Goal: Task Accomplishment & Management: Use online tool/utility

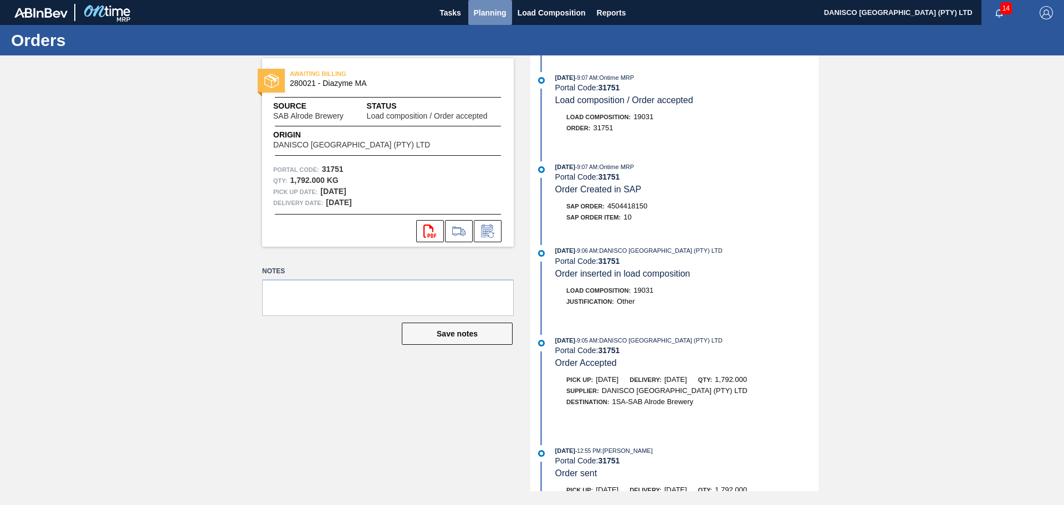
click at [485, 8] on span "Planning" at bounding box center [490, 12] width 33 height 13
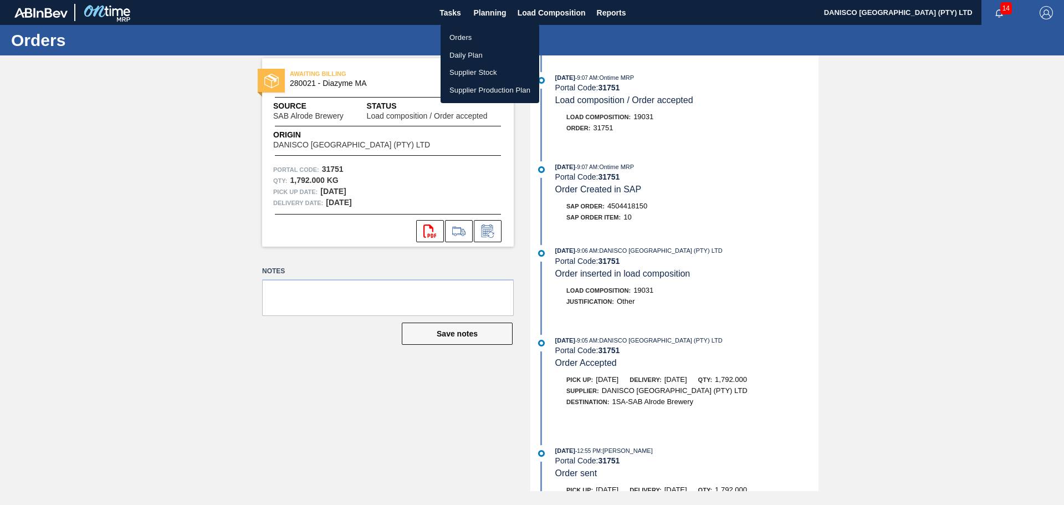
click at [476, 37] on li "Orders" at bounding box center [489, 38] width 99 height 18
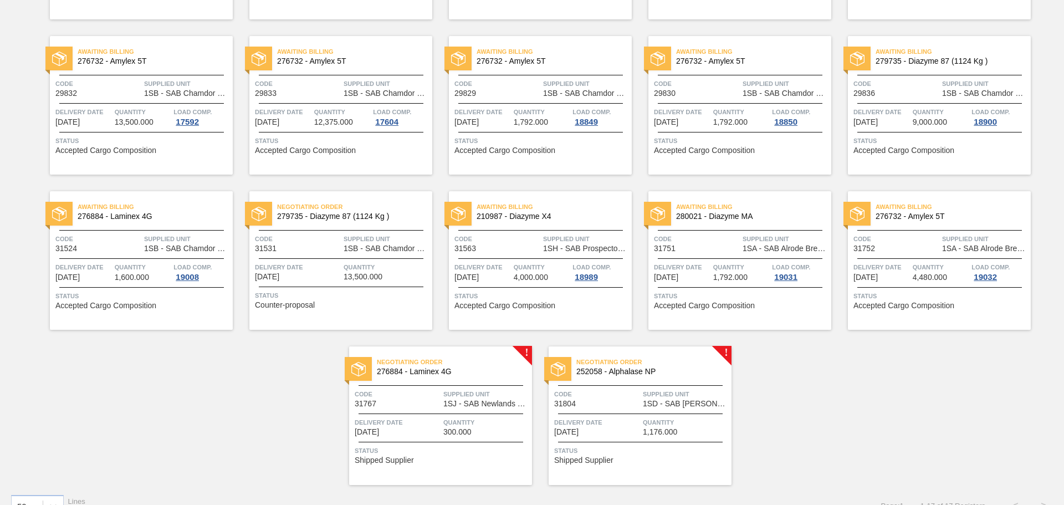
scroll to position [239, 0]
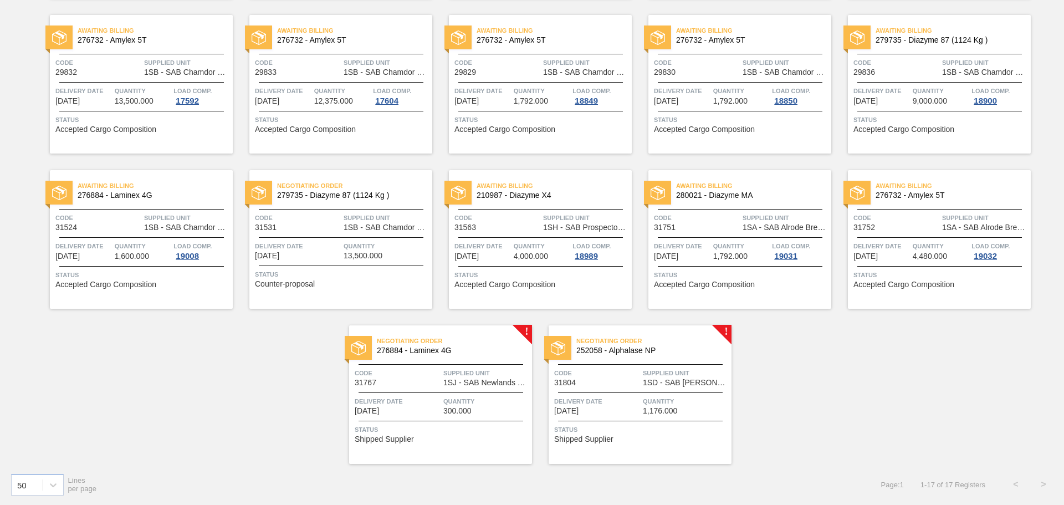
click at [619, 391] on div "Negotiating Order 252058 - Alphalase NP Code 31804 Supplied Unit 1SD - SAB Ross…" at bounding box center [639, 394] width 183 height 139
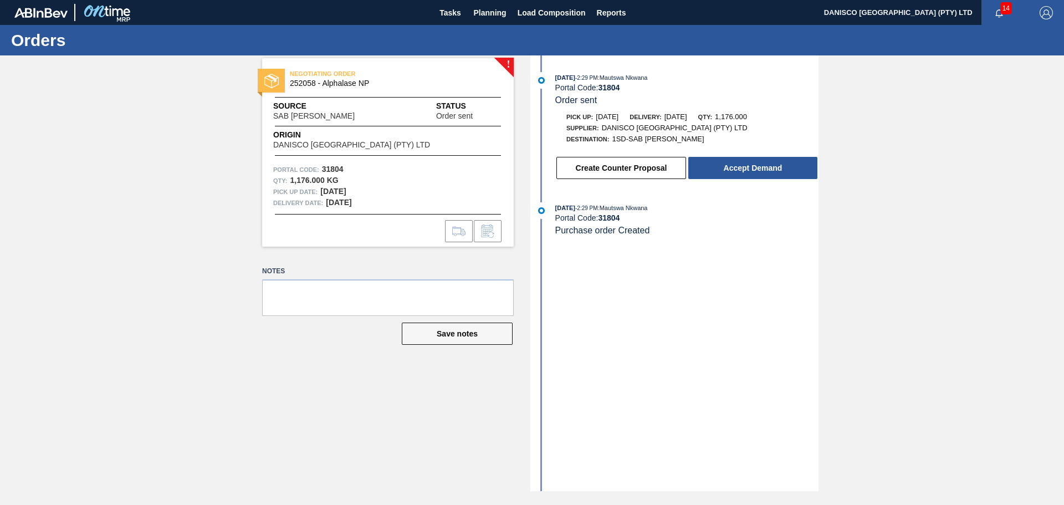
click at [955, 171] on div "! NEGOTIATING ORDER 252058 - Alphalase NP Source SAB Rosslyn Brewery Status Ord…" at bounding box center [532, 272] width 1064 height 435
click at [142, 423] on div "! NEGOTIATING ORDER 252058 - Alphalase NP Source SAB Rosslyn Brewery Status Ord…" at bounding box center [532, 272] width 1064 height 435
click at [75, 238] on div "! NEGOTIATING ORDER 252058 - Alphalase NP Source SAB Rosslyn Brewery Status Ord…" at bounding box center [532, 272] width 1064 height 435
click at [159, 300] on div "! NEGOTIATING ORDER 252058 - Alphalase NP Source SAB Rosslyn Brewery Status Ord…" at bounding box center [532, 272] width 1064 height 435
click at [71, 341] on div "! NEGOTIATING ORDER 252058 - Alphalase NP Source SAB Rosslyn Brewery Status Ord…" at bounding box center [532, 272] width 1064 height 435
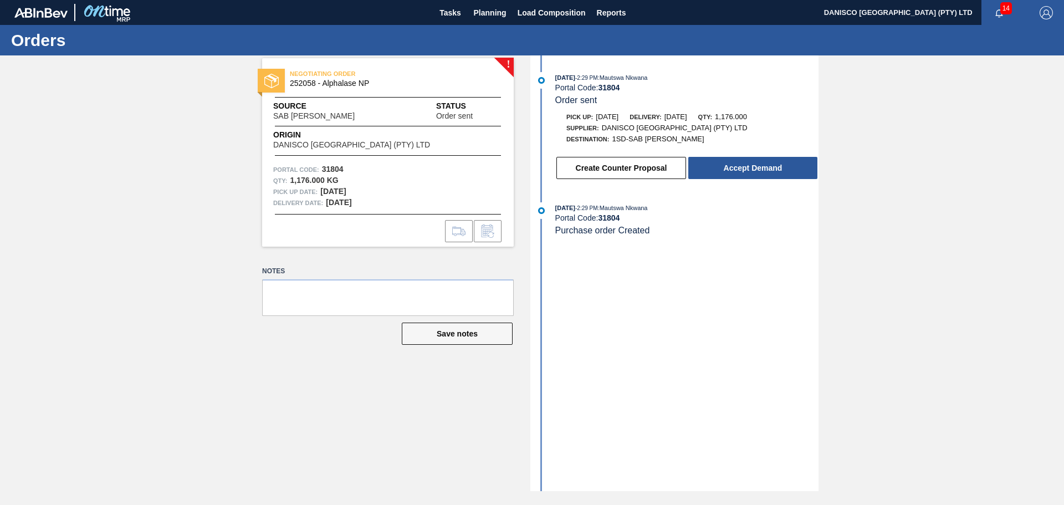
click at [169, 172] on div "! NEGOTIATING ORDER 252058 - Alphalase NP Source SAB Rosslyn Brewery Status Ord…" at bounding box center [532, 272] width 1064 height 435
click at [199, 198] on div "! NEGOTIATING ORDER 252058 - Alphalase NP Source SAB Rosslyn Brewery Status Ord…" at bounding box center [532, 272] width 1064 height 435
click at [208, 189] on div "! NEGOTIATING ORDER 252058 - Alphalase NP Source SAB Rosslyn Brewery Status Ord…" at bounding box center [532, 272] width 1064 height 435
click at [172, 274] on div "! NEGOTIATING ORDER 252058 - Alphalase NP Source SAB Rosslyn Brewery Status Ord…" at bounding box center [532, 272] width 1064 height 435
click at [179, 217] on div "! NEGOTIATING ORDER 252058 - Alphalase NP Source SAB Rosslyn Brewery Status Ord…" at bounding box center [532, 272] width 1064 height 435
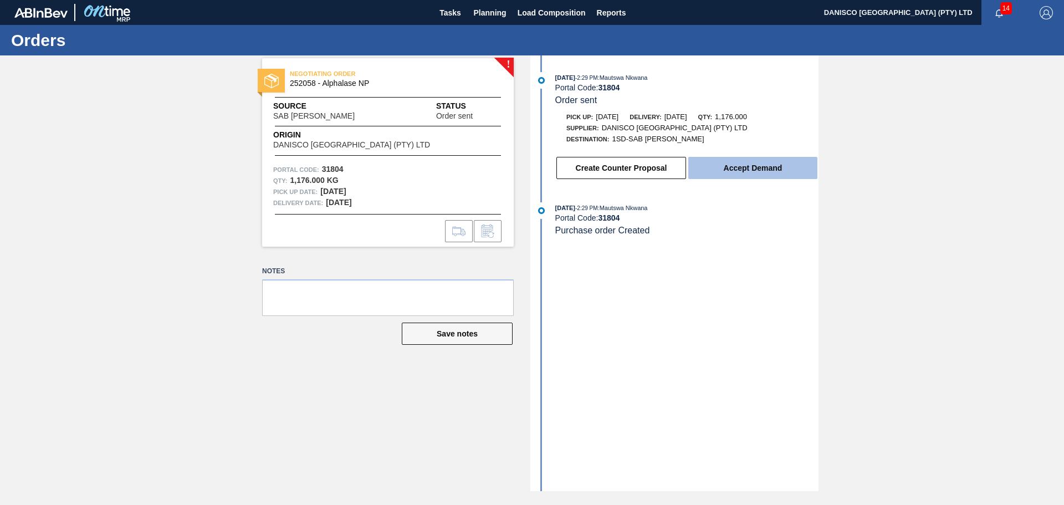
click at [760, 165] on button "Accept Demand" at bounding box center [752, 168] width 129 height 22
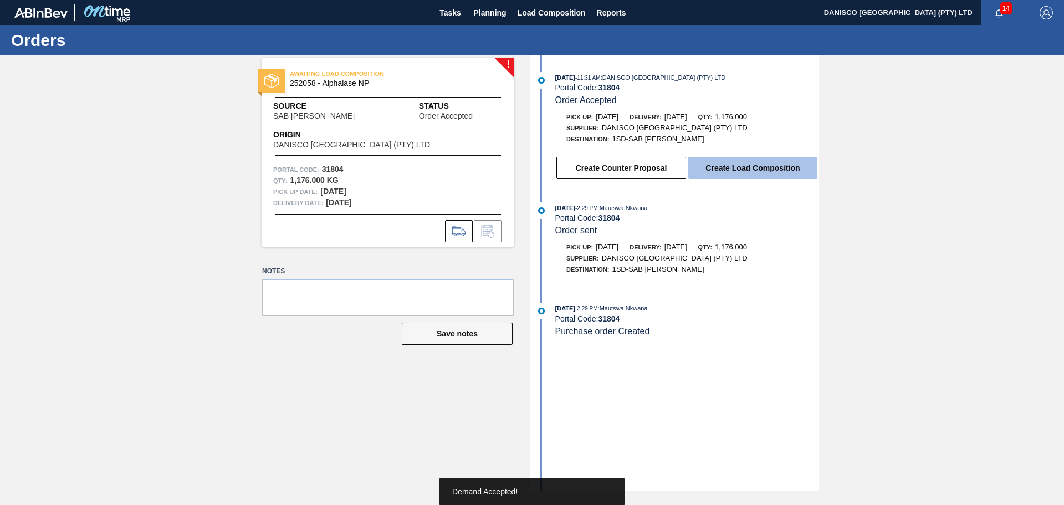
click at [747, 168] on button "Create Load Composition" at bounding box center [752, 168] width 129 height 22
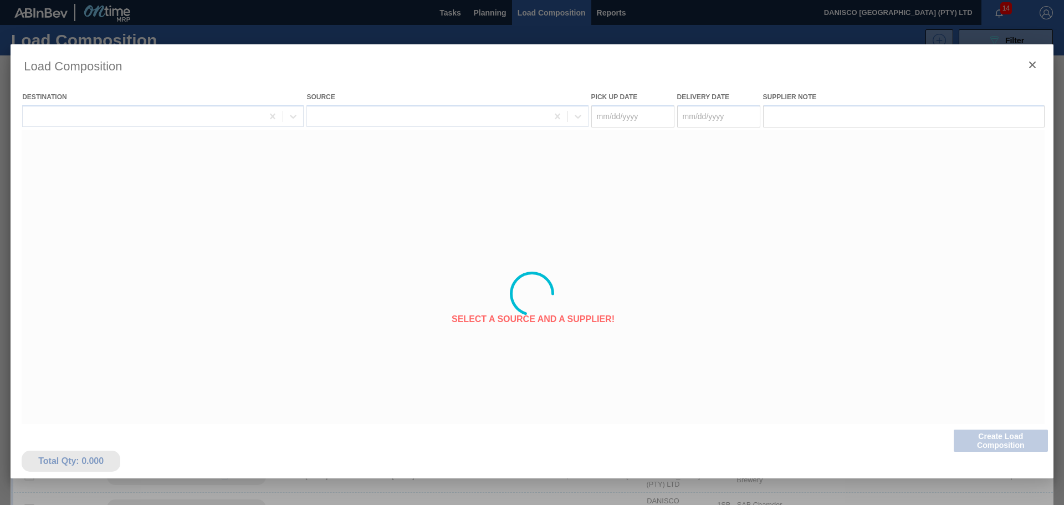
type Date "[DATE]"
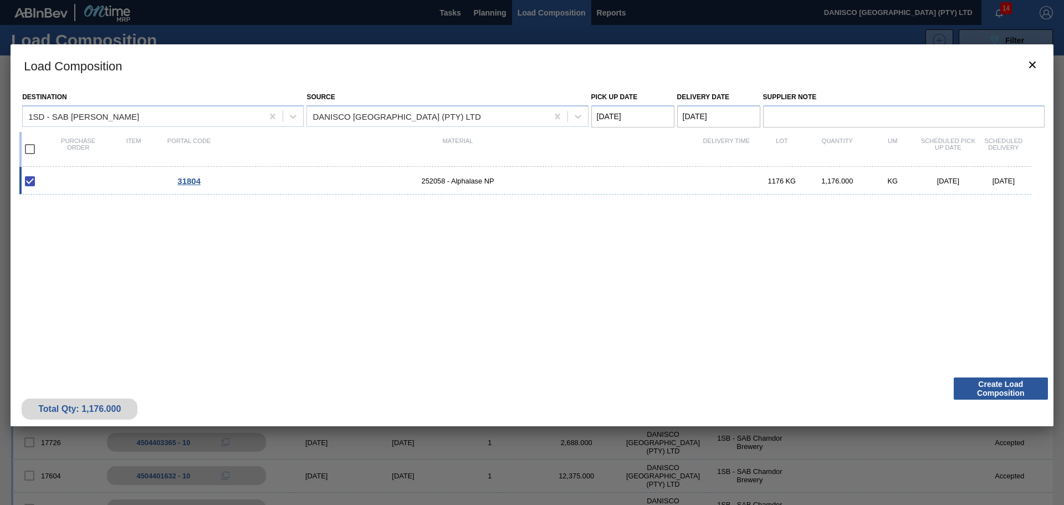
click at [734, 114] on Date "[DATE]" at bounding box center [718, 116] width 83 height 22
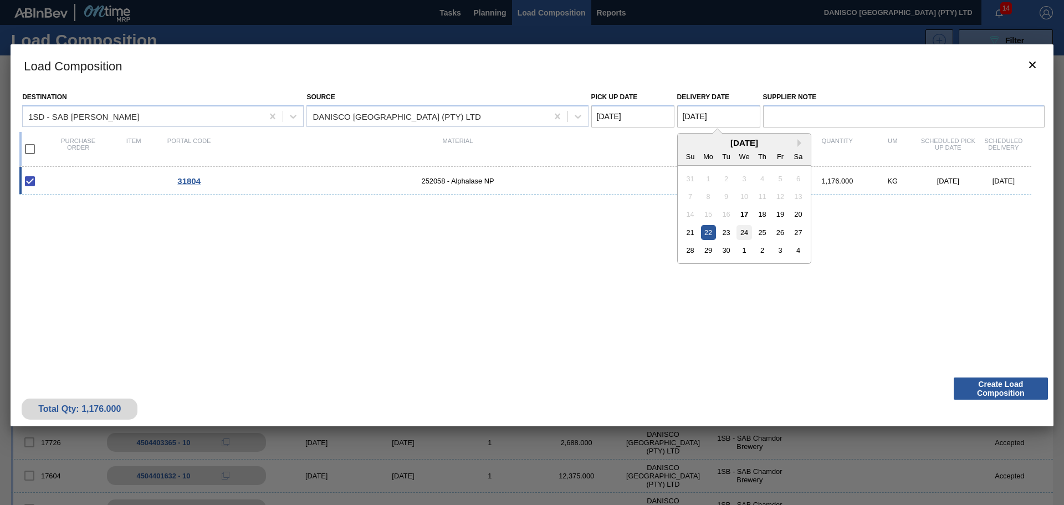
click at [743, 233] on div "24" at bounding box center [743, 232] width 15 height 15
type Date "[DATE]"
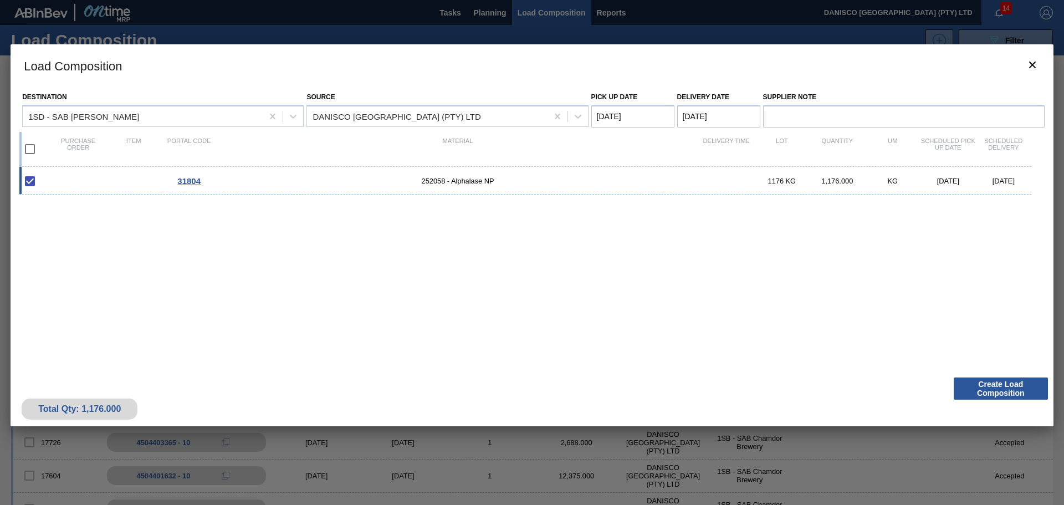
click at [658, 119] on Date "[DATE]" at bounding box center [632, 116] width 83 height 22
click at [644, 232] on div "23" at bounding box center [640, 232] width 15 height 15
type Date "[DATE]"
click at [649, 287] on div "31804 252058 - Alphalase NP 1176 KG 1,176.000 KG [DATE] [DATE]" at bounding box center [529, 263] width 1021 height 192
click at [988, 389] on button "Create Load Composition" at bounding box center [1000, 388] width 94 height 22
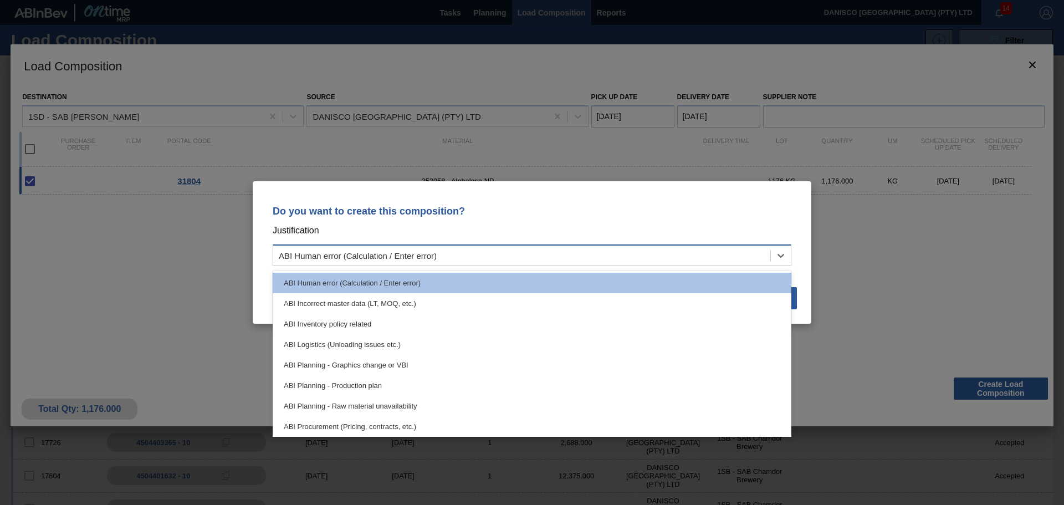
click at [412, 257] on div "ABI Human error (Calculation / Enter error)" at bounding box center [358, 255] width 158 height 9
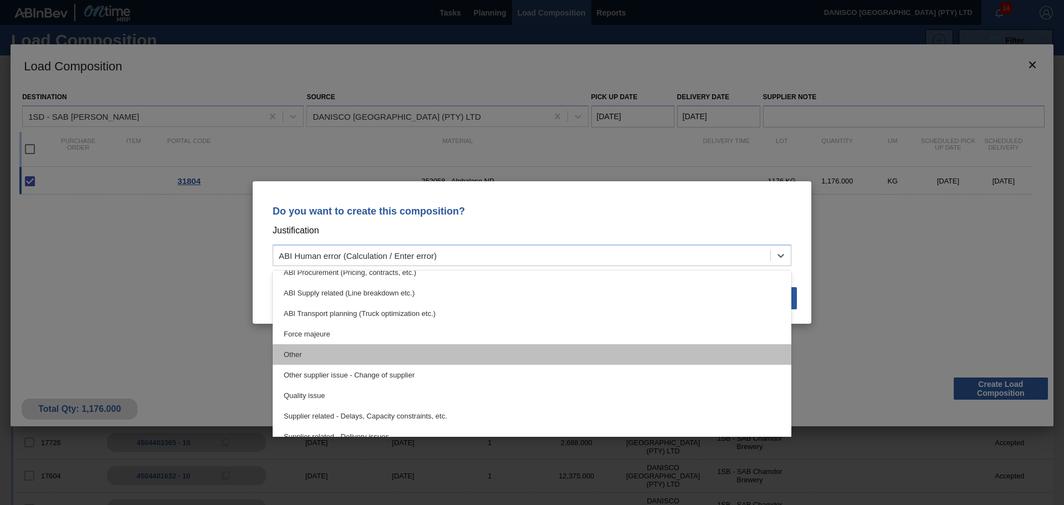
scroll to position [166, 0]
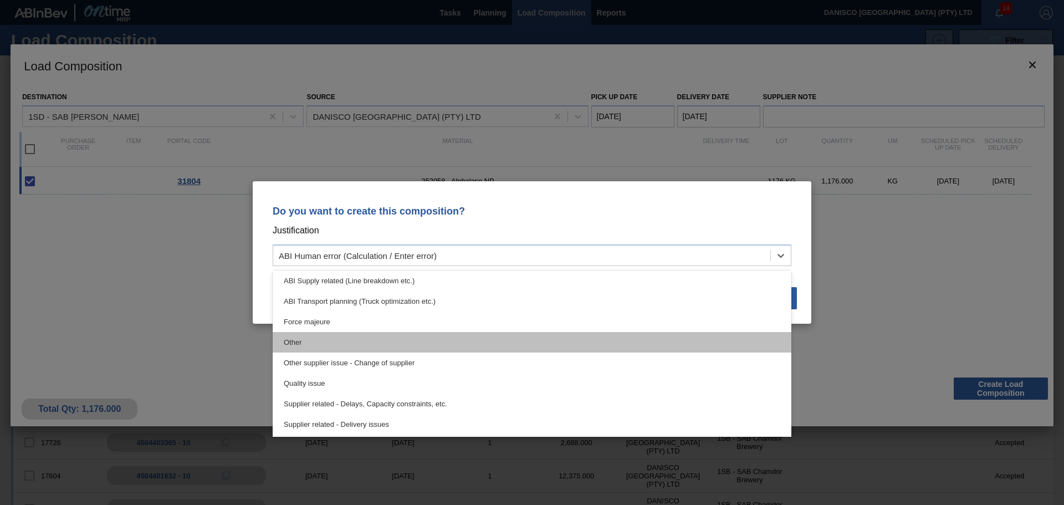
click at [333, 334] on div "Other" at bounding box center [532, 342] width 519 height 20
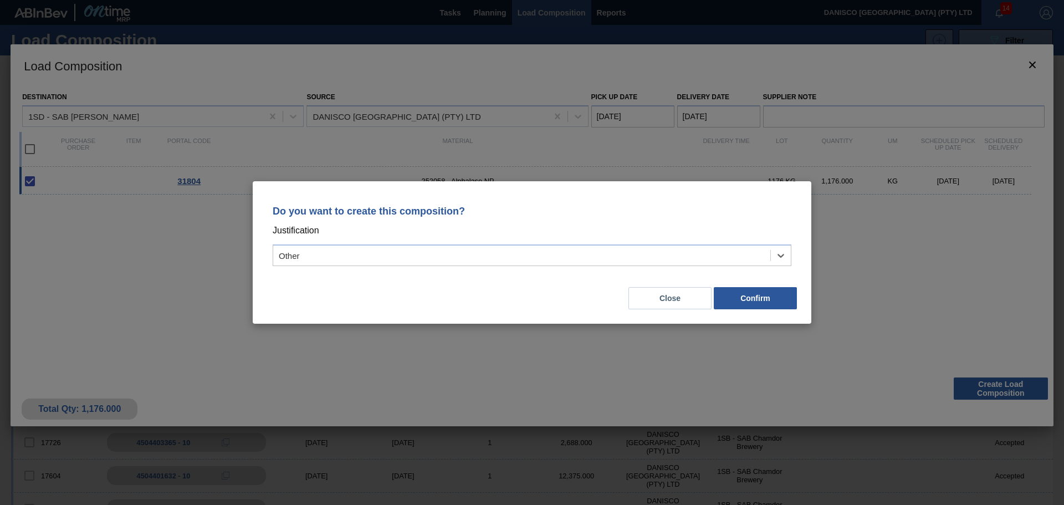
click at [422, 291] on div "Close Confirm" at bounding box center [532, 292] width 532 height 38
click at [739, 302] on button "Confirm" at bounding box center [755, 298] width 83 height 22
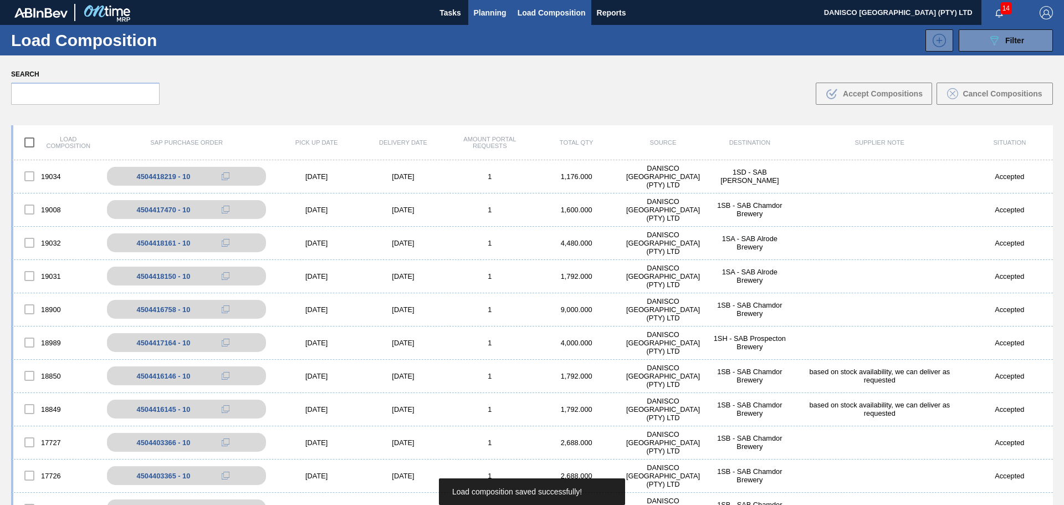
click at [487, 8] on span "Planning" at bounding box center [490, 12] width 33 height 13
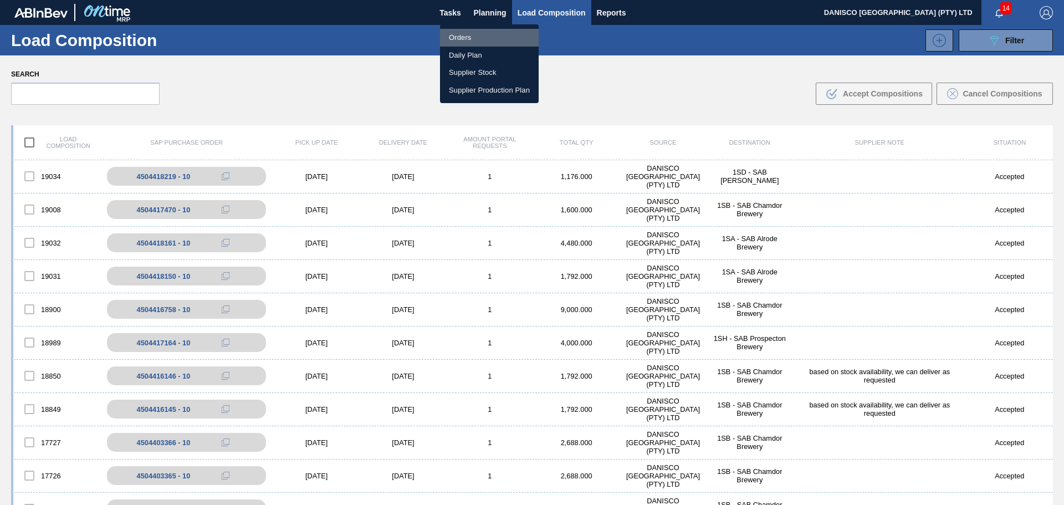
click at [452, 38] on li "Orders" at bounding box center [489, 38] width 99 height 18
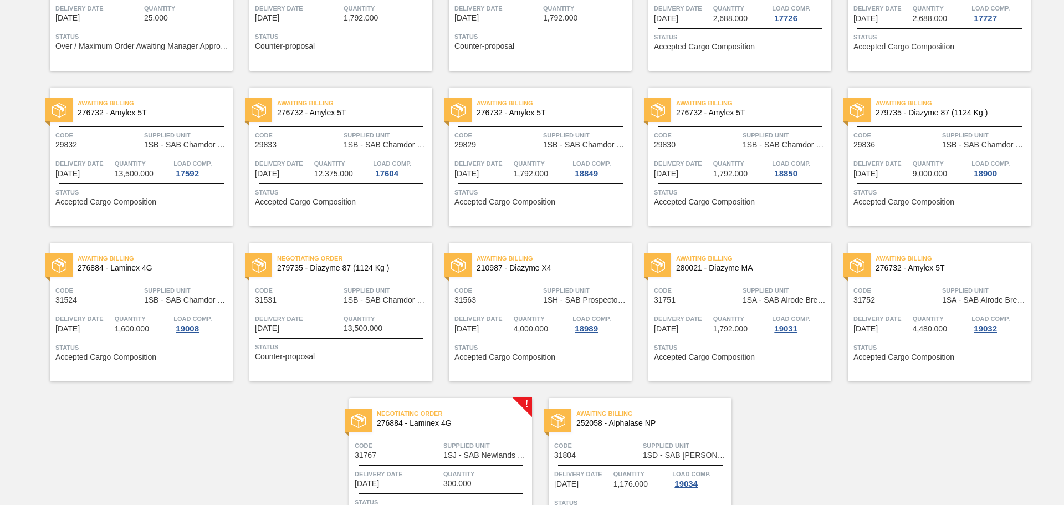
scroll to position [222, 0]
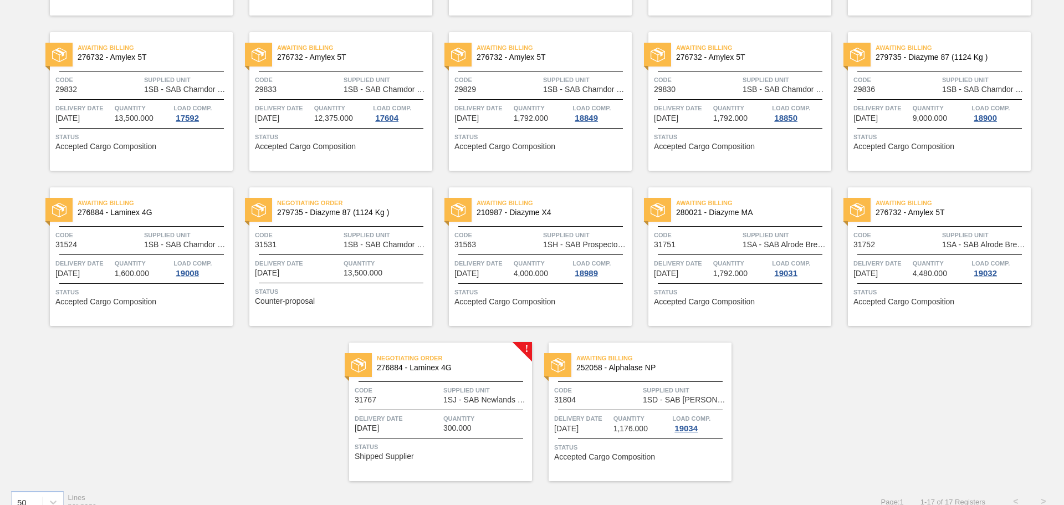
click at [603, 394] on span "Code" at bounding box center [597, 389] width 86 height 11
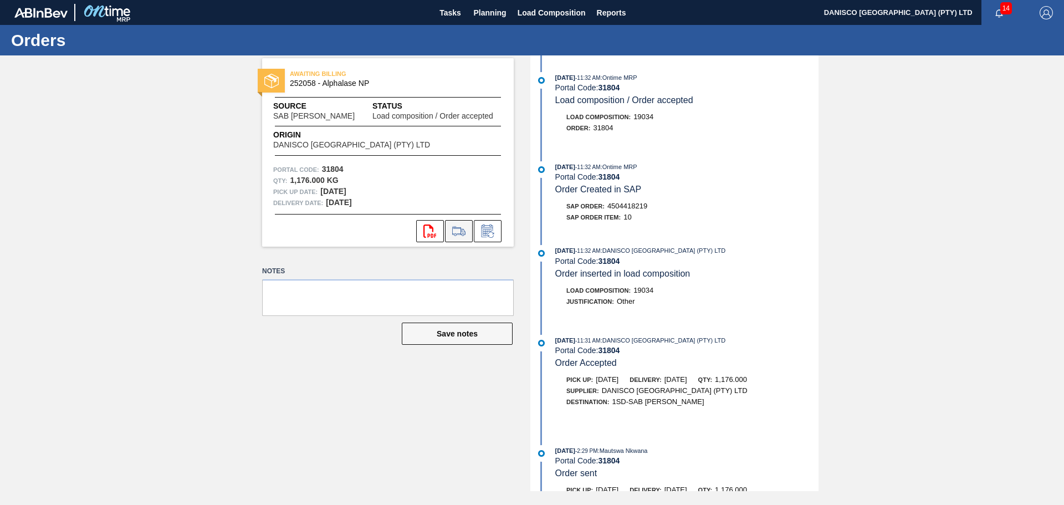
click at [457, 233] on icon at bounding box center [459, 230] width 18 height 13
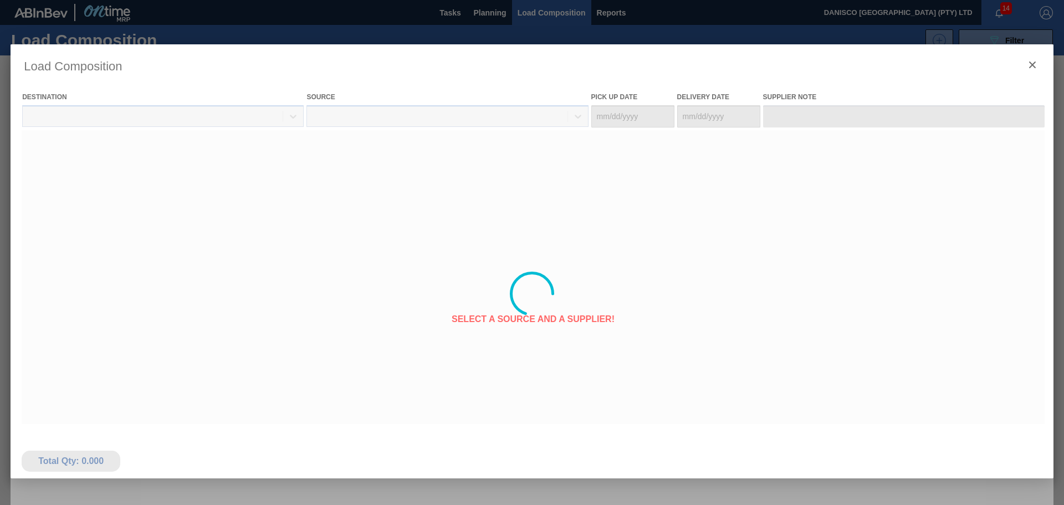
type Date "[DATE]"
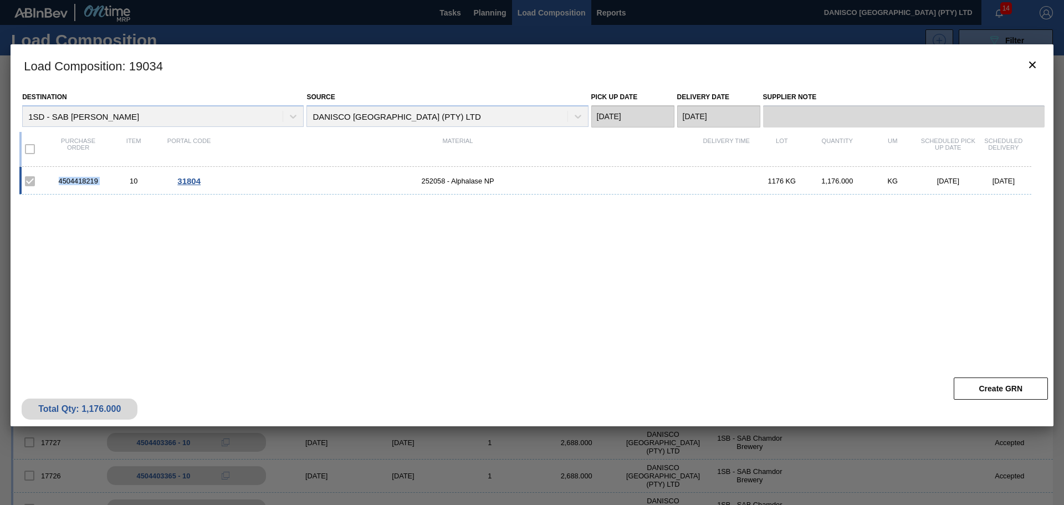
drag, startPoint x: 108, startPoint y: 180, endPoint x: 52, endPoint y: 180, distance: 56.0
click at [52, 180] on div "4504418219 10 31804 252058 - Alphalase NP 1176 KG 1,176.000 KG [DATE] [DATE]" at bounding box center [525, 181] width 1012 height 28
copy div "4504418219"
click at [147, 289] on div "4504418219 10 31804 252058 - Alphalase NP 1176 KG 1,176.000 KG [DATE] [DATE]" at bounding box center [529, 263] width 1021 height 192
